Goal: Find specific page/section

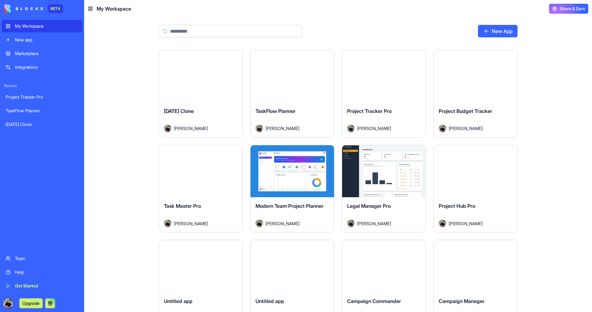
click at [30, 64] on div "Integrations" at bounding box center [47, 67] width 64 height 6
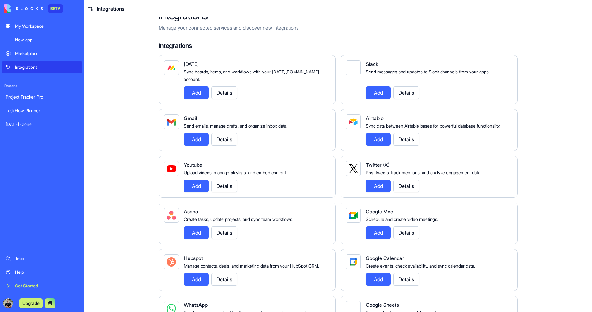
scroll to position [15, 0]
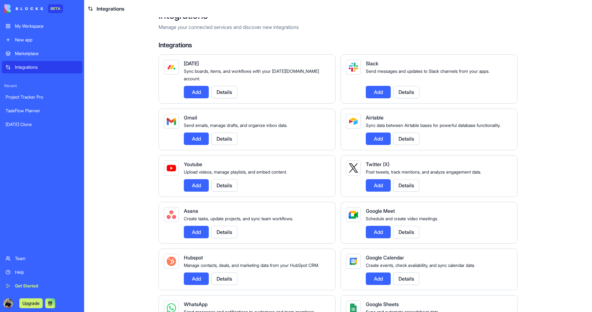
click at [397, 169] on div "Post tweets, track mentions, and analyze engagement data." at bounding box center [436, 171] width 141 height 7
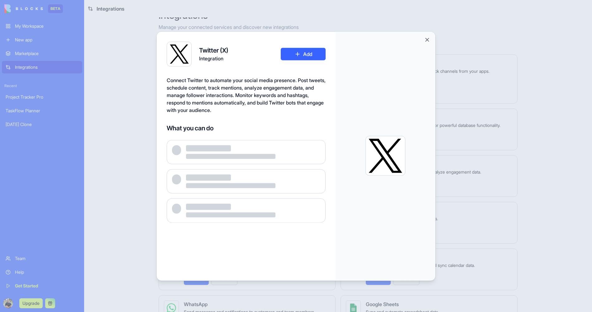
click at [397, 169] on div at bounding box center [385, 156] width 34 height 34
click at [468, 178] on div at bounding box center [296, 156] width 592 height 312
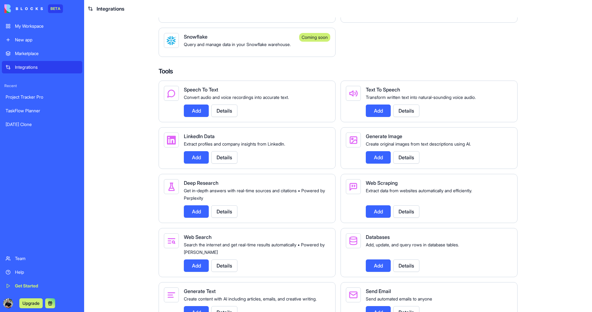
scroll to position [688, 0]
